Goal: Task Accomplishment & Management: Complete application form

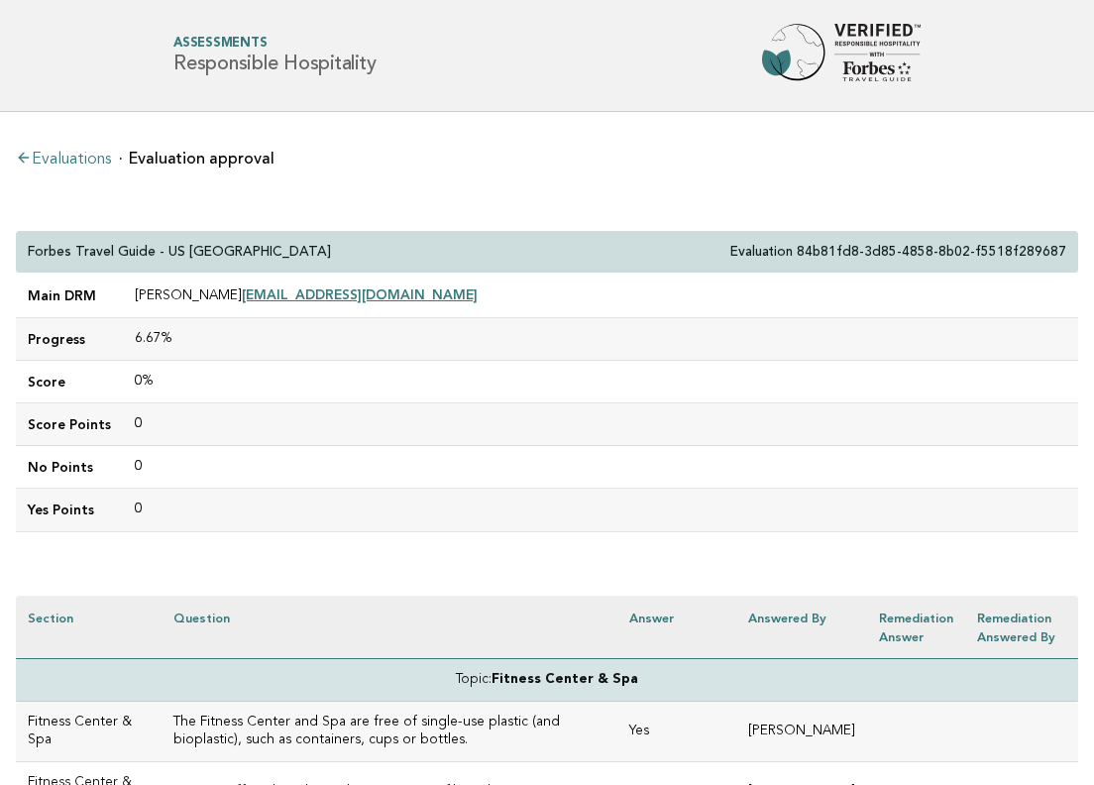
click at [70, 150] on li "Evaluations" at bounding box center [63, 158] width 95 height 20
click at [71, 161] on link "Evaluations" at bounding box center [63, 160] width 95 height 16
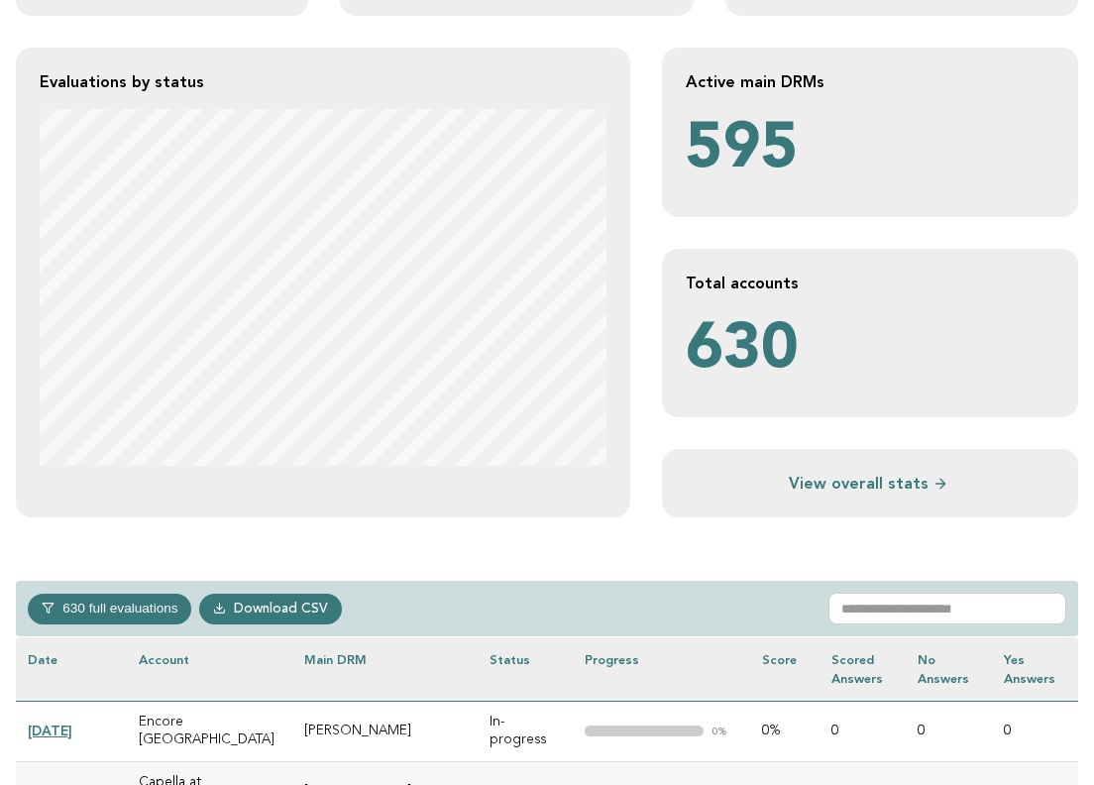
scroll to position [400, 0]
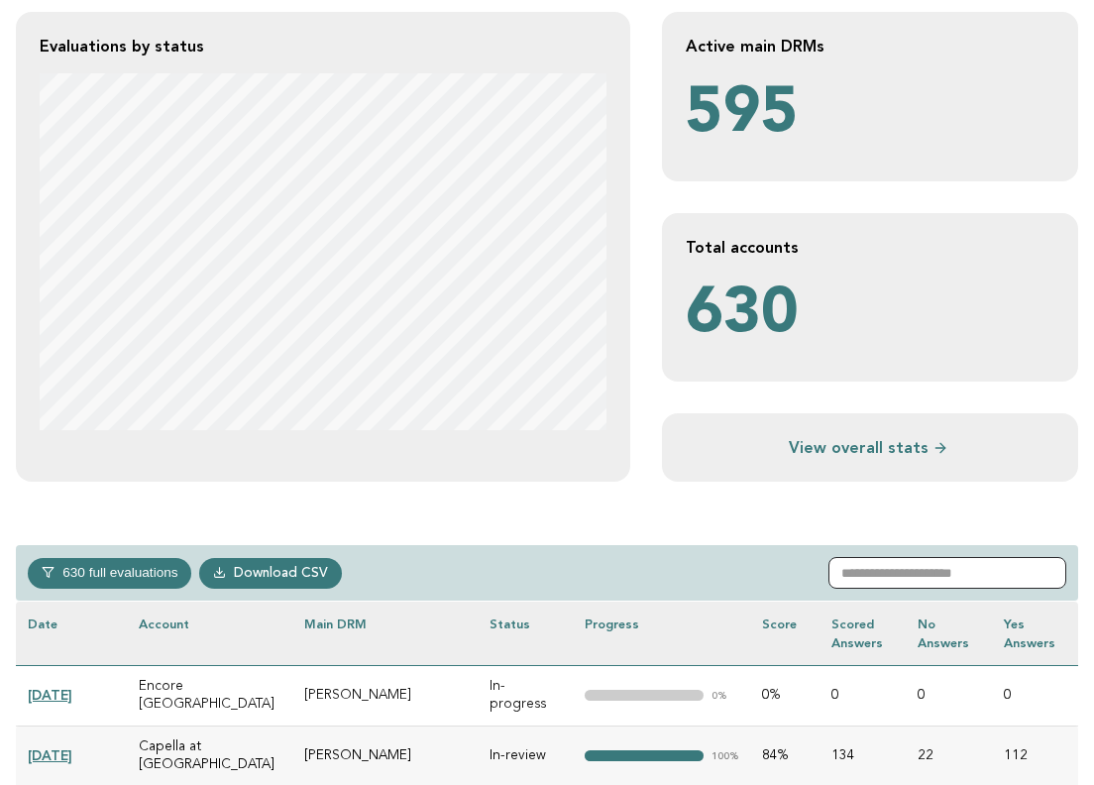
click at [911, 561] on input "text" at bounding box center [948, 573] width 238 height 32
paste input "**********"
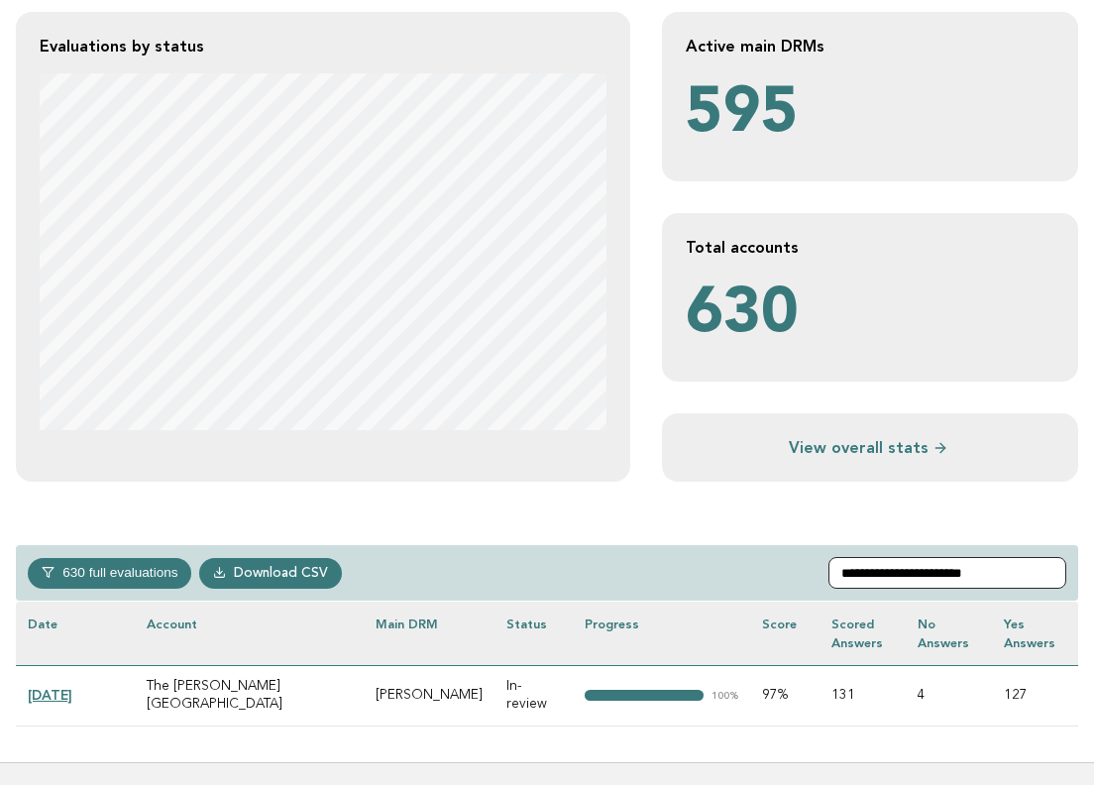
type input "**********"
click at [69, 687] on link "2025-02-04" at bounding box center [50, 695] width 45 height 16
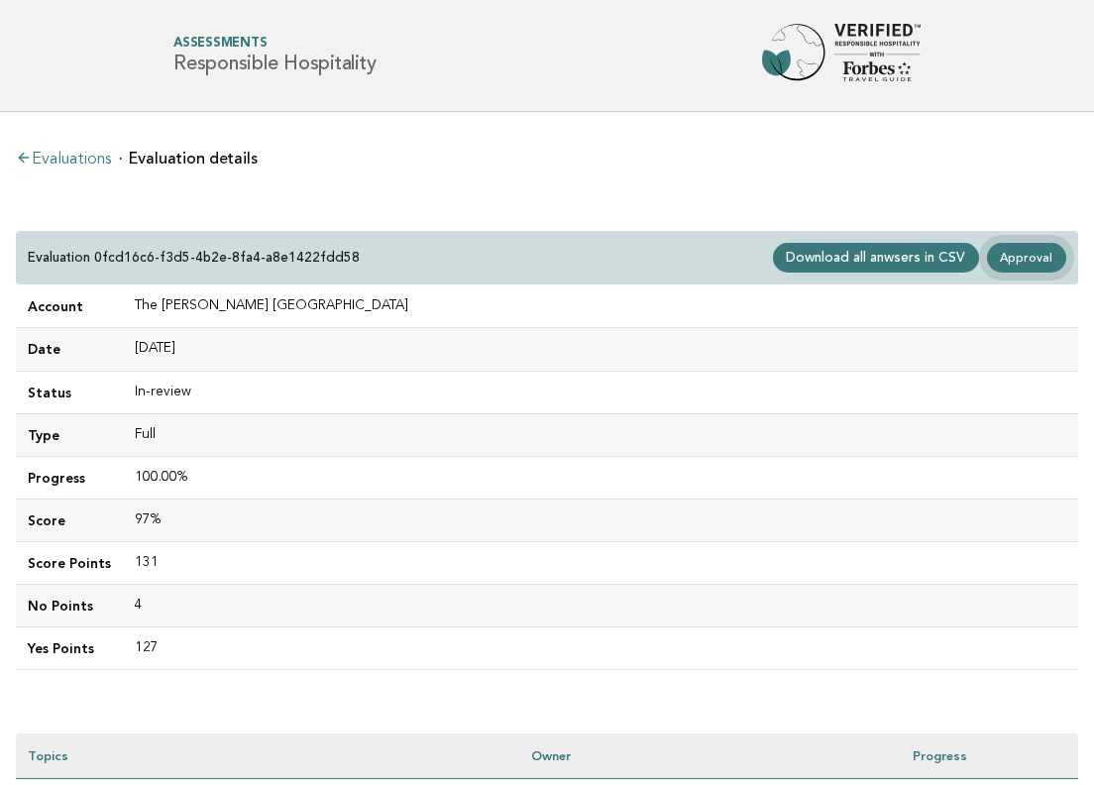
click at [1014, 255] on link "Approval" at bounding box center [1026, 258] width 79 height 30
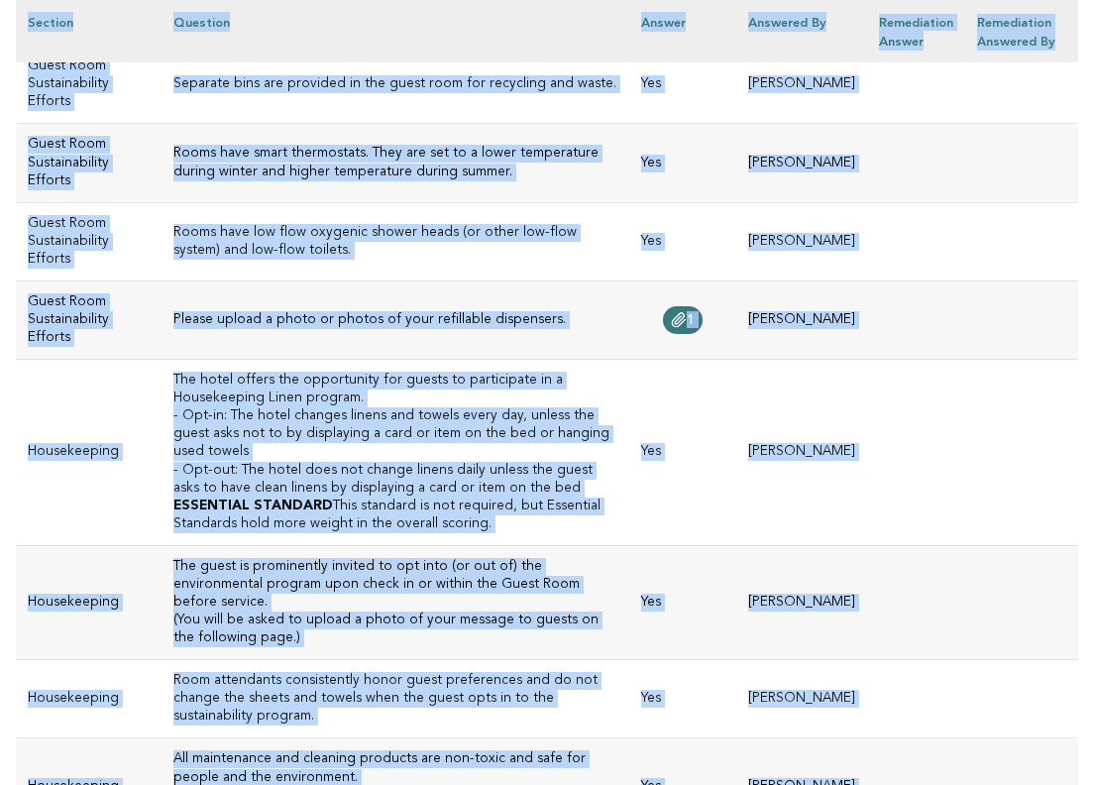
scroll to position [8445, 0]
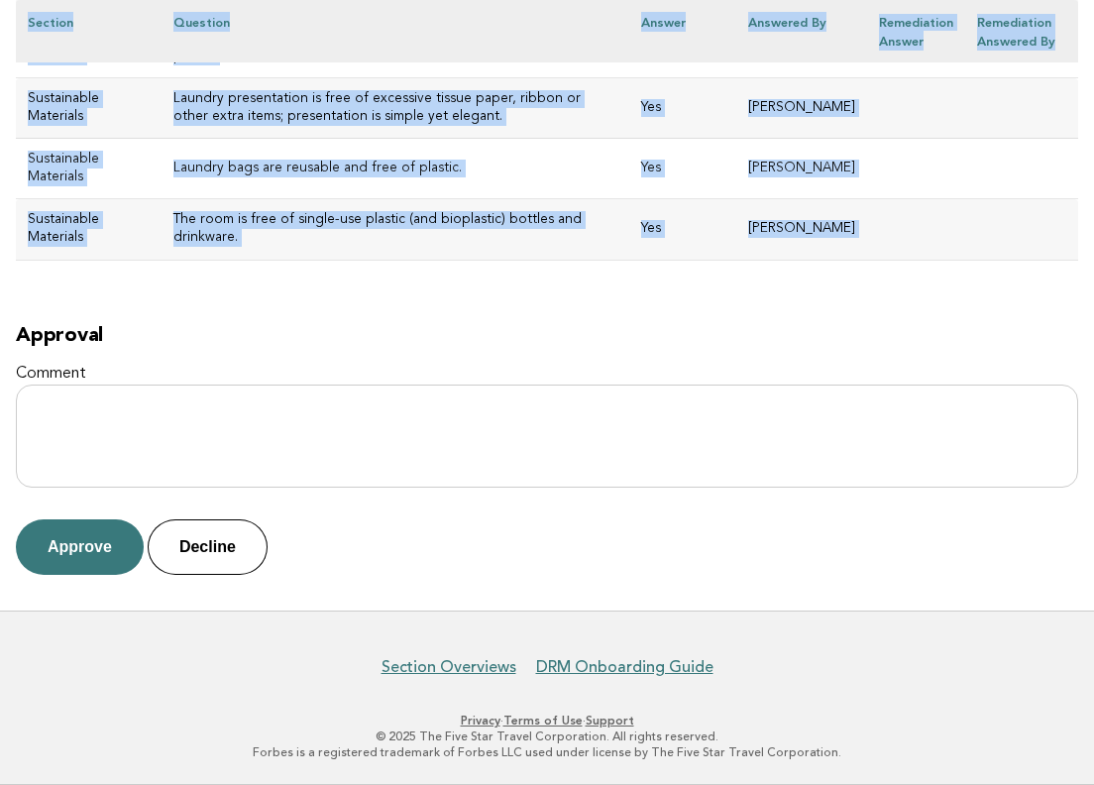
drag, startPoint x: 30, startPoint y: 247, endPoint x: 580, endPoint y: 282, distance: 551.2
copy div "The [PERSON_NAME] Bangkok Evaluation 0fcd16c6-f3d5-4b2e-8fa4-a8e1422fdd58 Main …"
click at [71, 540] on button "Approve" at bounding box center [80, 547] width 128 height 56
